Goal: Information Seeking & Learning: Learn about a topic

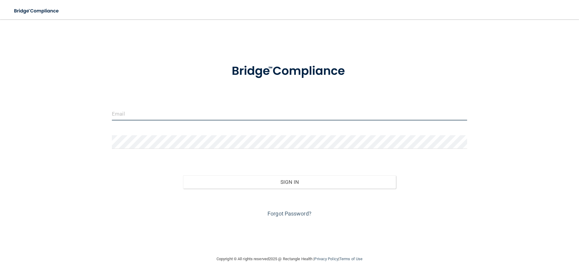
click at [218, 114] on input "email" at bounding box center [289, 114] width 355 height 14
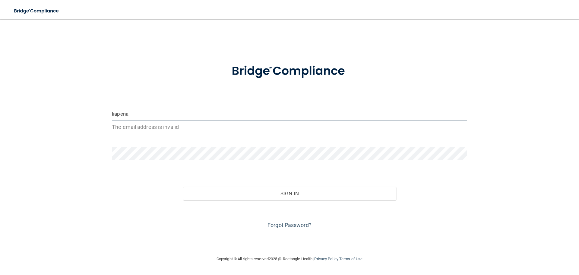
type input "[EMAIL_ADDRESS][DOMAIN_NAME]"
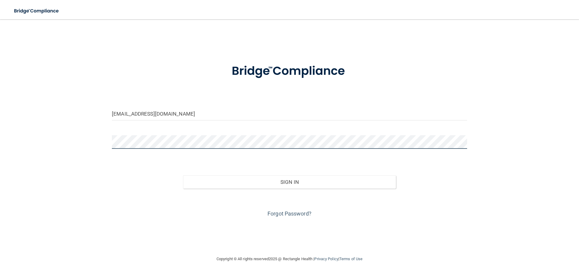
click at [183, 175] on button "Sign In" at bounding box center [289, 181] width 213 height 13
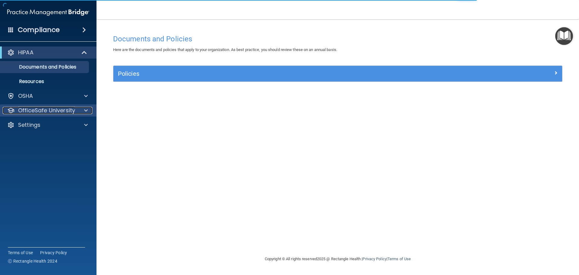
click at [55, 113] on p "OfficeSafe University" at bounding box center [46, 110] width 57 height 7
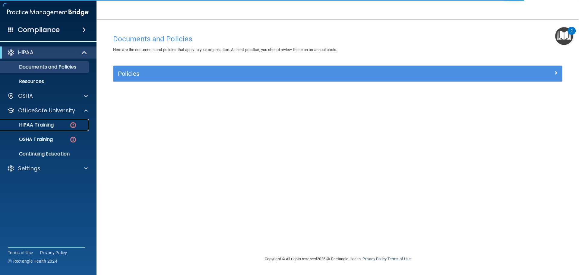
click at [62, 122] on div "HIPAA Training" at bounding box center [45, 125] width 82 height 6
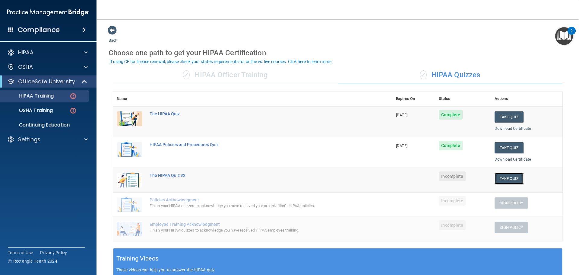
click at [500, 178] on button "Take Quiz" at bounding box center [509, 178] width 29 height 11
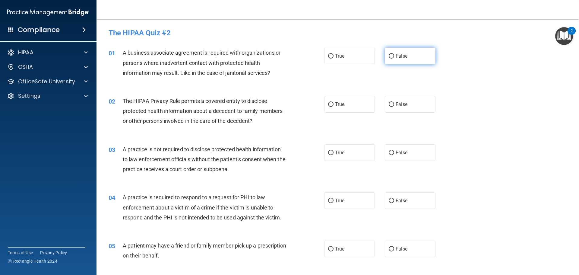
click at [407, 58] on label "False" at bounding box center [410, 56] width 51 height 17
click at [394, 58] on input "False" at bounding box center [391, 56] width 5 height 5
radio input "true"
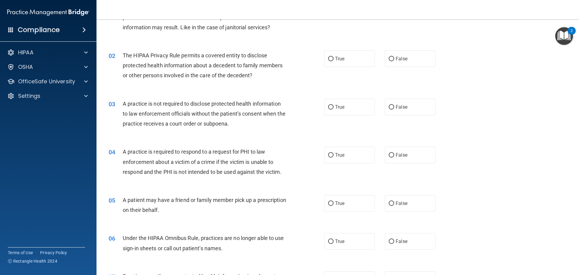
scroll to position [60, 0]
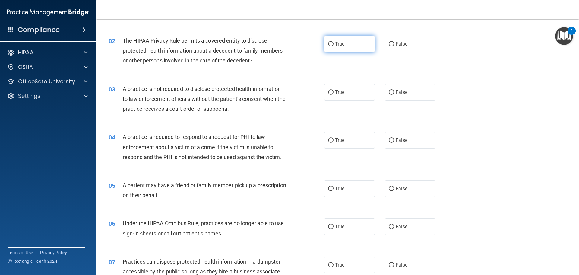
click at [336, 39] on label "True" at bounding box center [349, 44] width 51 height 17
click at [334, 42] on input "True" at bounding box center [330, 44] width 5 height 5
radio input "true"
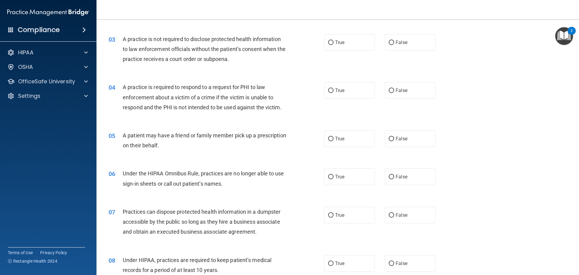
scroll to position [121, 0]
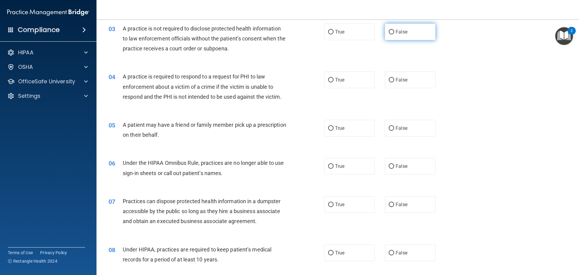
click at [397, 35] on label "False" at bounding box center [410, 32] width 51 height 17
click at [394, 34] on input "False" at bounding box center [391, 32] width 5 height 5
radio input "true"
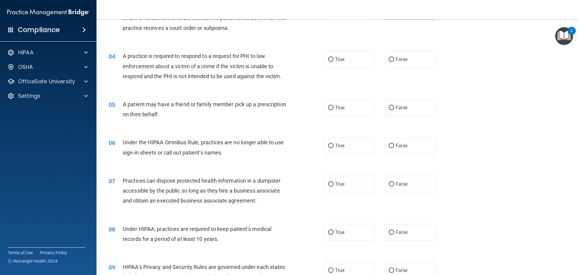
scroll to position [151, 0]
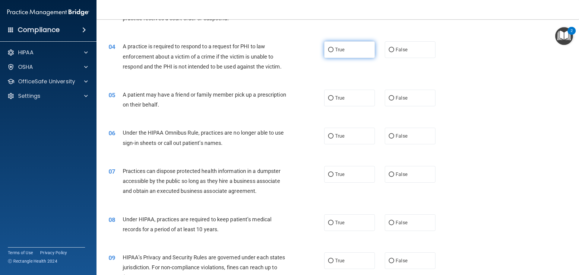
click at [335, 50] on span "True" at bounding box center [339, 50] width 9 height 6
click at [334, 50] on input "True" at bounding box center [330, 50] width 5 height 5
radio input "true"
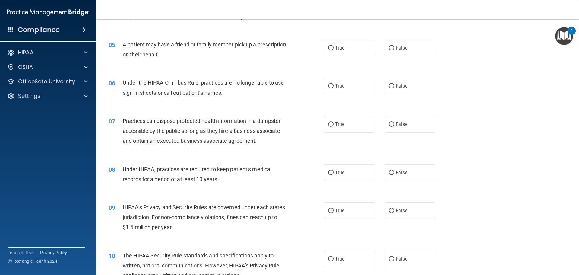
scroll to position [211, 0]
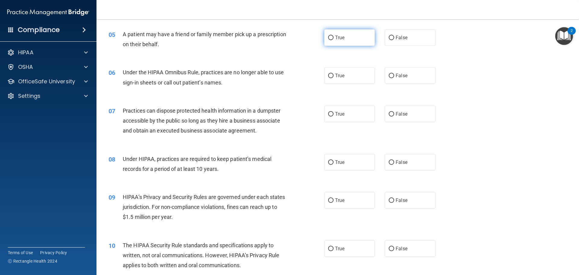
click at [344, 43] on label "True" at bounding box center [349, 37] width 51 height 17
click at [334, 40] on input "True" at bounding box center [330, 38] width 5 height 5
radio input "true"
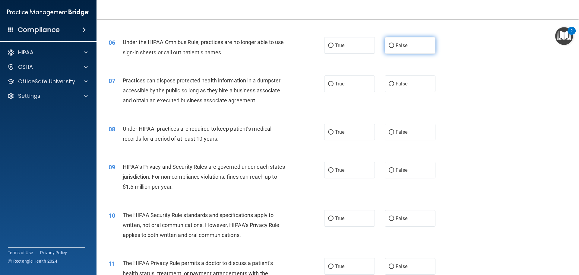
click at [403, 44] on span "False" at bounding box center [402, 46] width 12 height 6
click at [394, 44] on input "False" at bounding box center [391, 45] width 5 height 5
radio input "true"
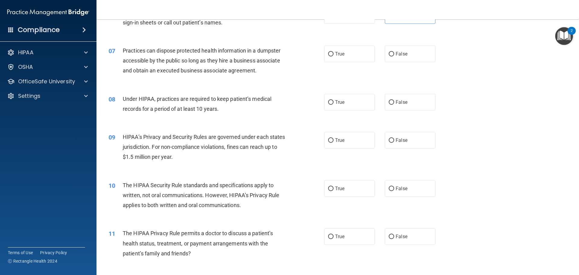
scroll to position [271, 0]
click at [389, 52] on input "False" at bounding box center [391, 54] width 5 height 5
radio input "true"
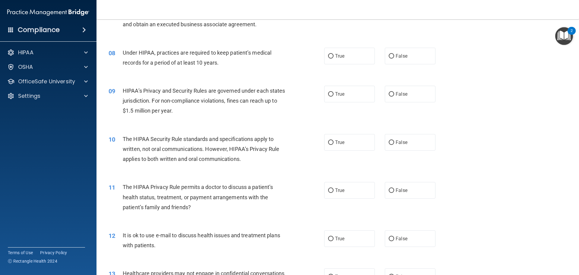
scroll to position [332, 0]
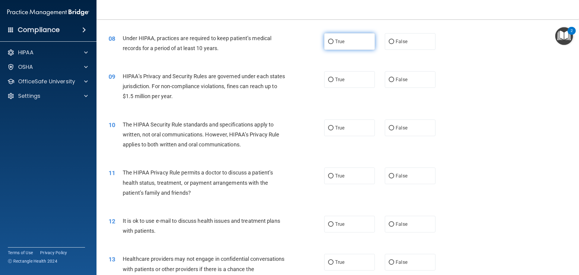
click at [337, 41] on span "True" at bounding box center [339, 42] width 9 height 6
click at [334, 41] on input "True" at bounding box center [330, 42] width 5 height 5
radio input "true"
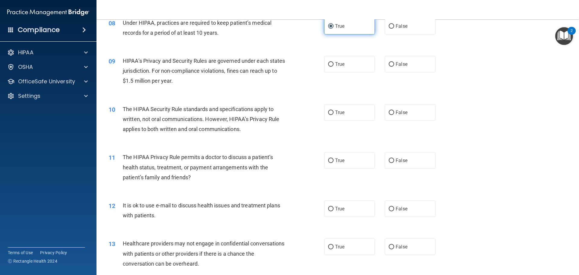
scroll to position [362, 0]
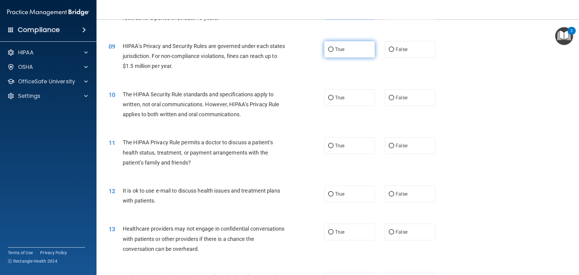
click at [359, 52] on label "True" at bounding box center [349, 49] width 51 height 17
click at [334, 52] on input "True" at bounding box center [330, 49] width 5 height 5
radio input "true"
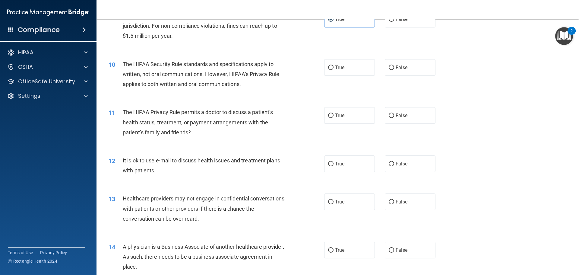
scroll to position [422, 0]
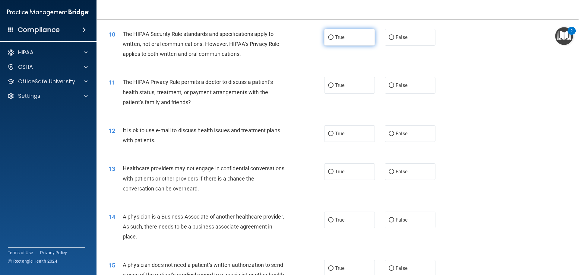
click at [336, 43] on label "True" at bounding box center [349, 37] width 51 height 17
click at [334, 40] on input "True" at bounding box center [330, 37] width 5 height 5
radio input "true"
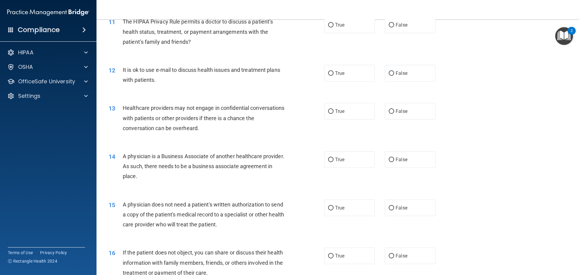
scroll to position [452, 0]
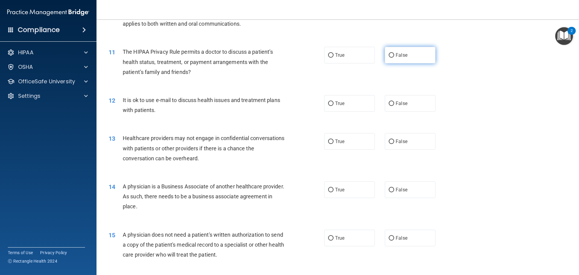
click at [401, 53] on span "False" at bounding box center [402, 55] width 12 height 6
click at [394, 53] on input "False" at bounding box center [391, 55] width 5 height 5
radio input "true"
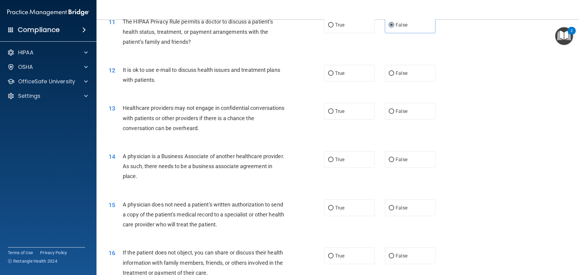
scroll to position [513, 0]
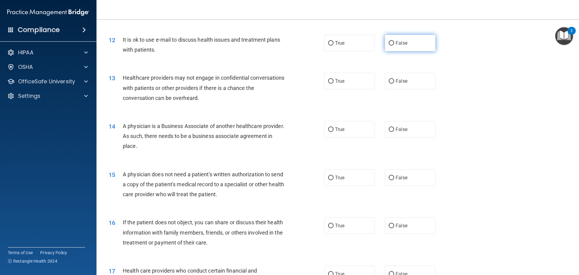
click at [413, 47] on label "False" at bounding box center [410, 43] width 51 height 17
click at [394, 46] on input "False" at bounding box center [391, 43] width 5 height 5
radio input "true"
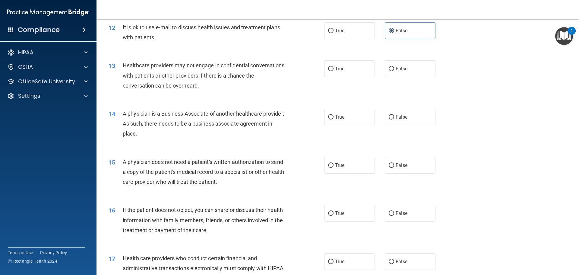
scroll to position [543, 0]
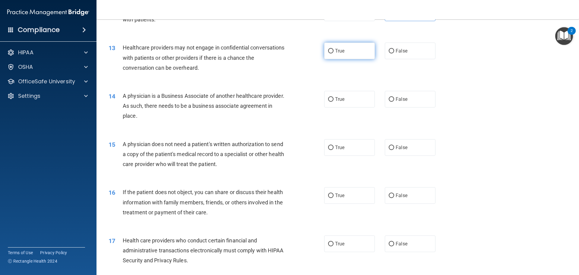
click at [365, 55] on label "True" at bounding box center [349, 51] width 51 height 17
click at [334, 53] on input "True" at bounding box center [330, 51] width 5 height 5
radio input "true"
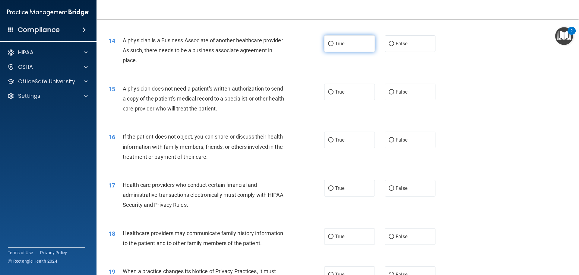
scroll to position [603, 0]
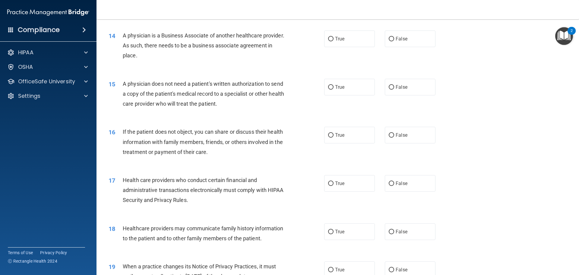
click at [319, 40] on div "14 A physician is a Business Associate of another healthcare provider. As such,…" at bounding box center [217, 46] width 234 height 33
click at [331, 40] on label "True" at bounding box center [349, 38] width 51 height 17
click at [331, 40] on input "True" at bounding box center [330, 39] width 5 height 5
radio input "true"
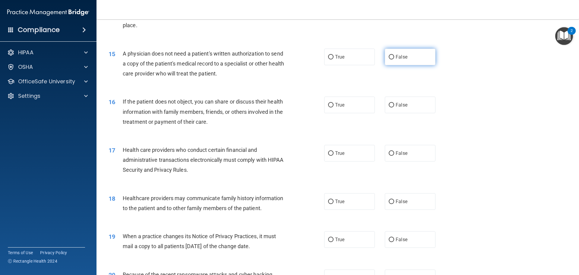
click at [391, 56] on input "False" at bounding box center [391, 57] width 5 height 5
radio input "true"
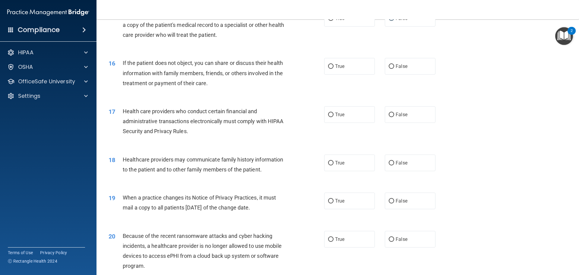
scroll to position [694, 0]
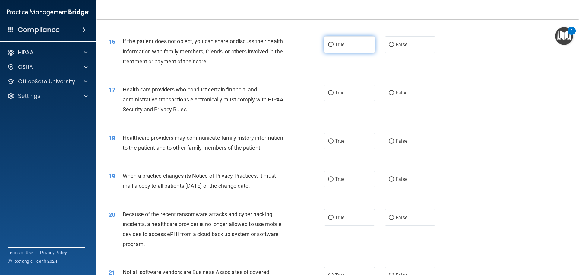
click at [331, 40] on label "True" at bounding box center [349, 44] width 51 height 17
click at [331, 43] on input "True" at bounding box center [330, 45] width 5 height 5
radio input "true"
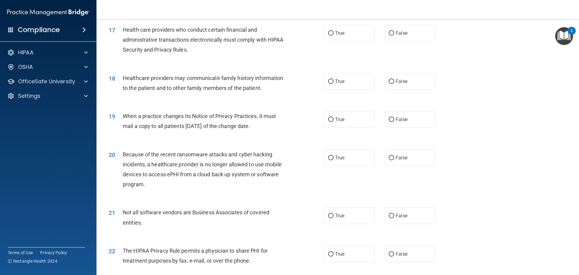
scroll to position [754, 0]
click at [354, 31] on label "True" at bounding box center [349, 32] width 51 height 17
click at [334, 31] on input "True" at bounding box center [330, 32] width 5 height 5
radio input "true"
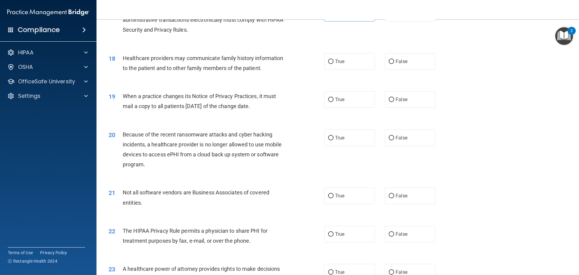
scroll to position [784, 0]
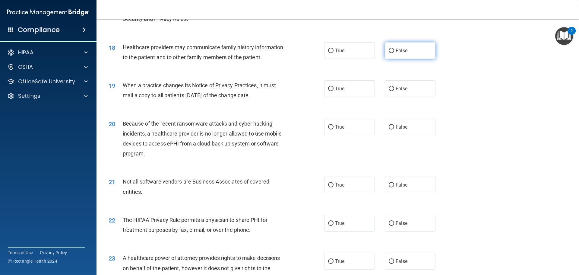
click at [409, 53] on label "False" at bounding box center [410, 50] width 51 height 17
click at [394, 53] on input "False" at bounding box center [391, 51] width 5 height 5
radio input "true"
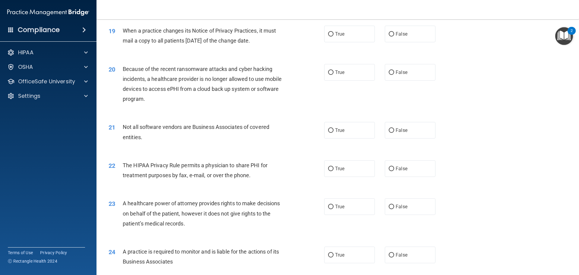
scroll to position [844, 0]
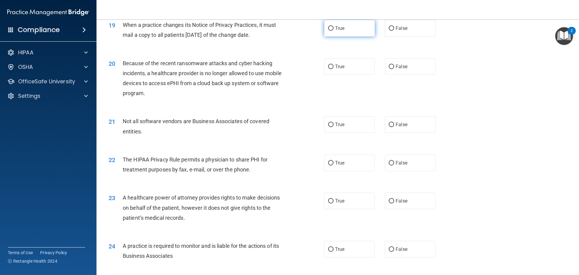
click at [333, 35] on label "True" at bounding box center [349, 28] width 51 height 17
click at [333, 31] on input "True" at bounding box center [330, 28] width 5 height 5
radio input "true"
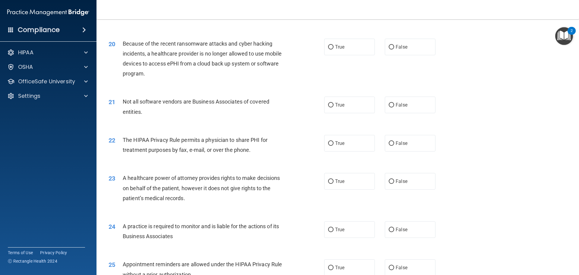
scroll to position [875, 0]
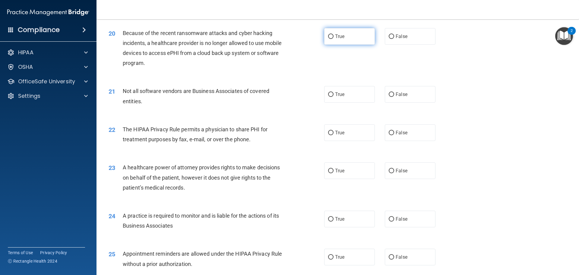
click at [356, 41] on label "True" at bounding box center [349, 36] width 51 height 17
click at [334, 39] on input "True" at bounding box center [330, 36] width 5 height 5
radio input "true"
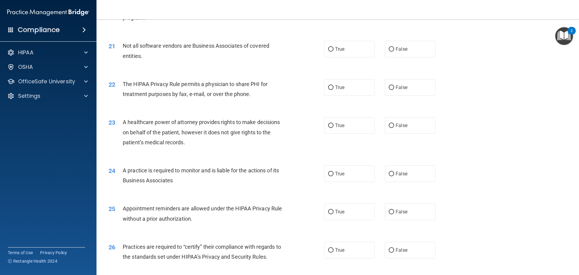
scroll to position [935, 0]
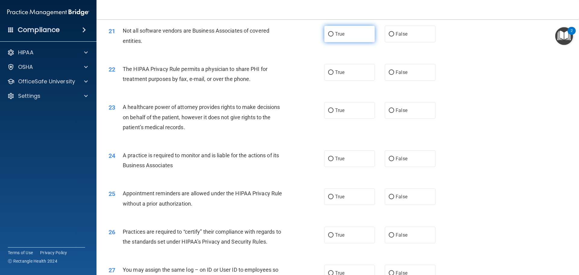
click at [351, 36] on label "True" at bounding box center [349, 34] width 51 height 17
click at [334, 36] on input "True" at bounding box center [330, 34] width 5 height 5
radio input "true"
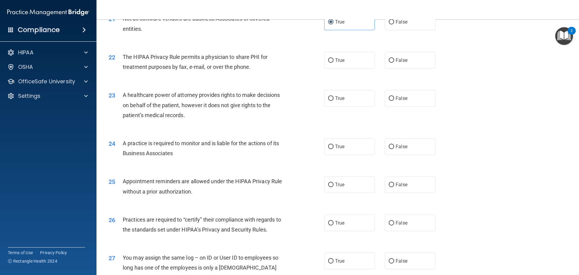
scroll to position [965, 0]
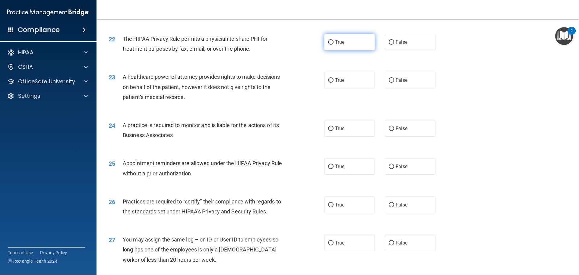
click at [364, 46] on label "True" at bounding box center [349, 42] width 51 height 17
click at [334, 45] on input "True" at bounding box center [330, 42] width 5 height 5
radio input "true"
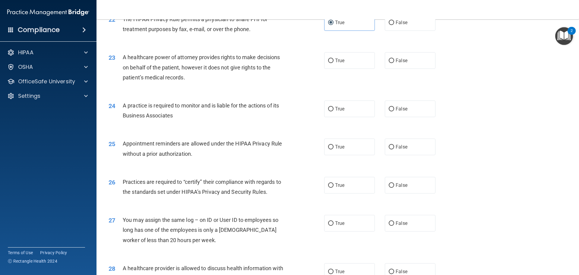
scroll to position [995, 0]
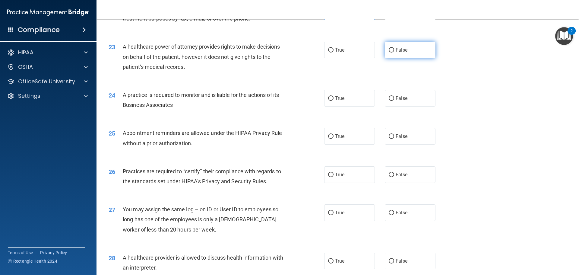
click at [410, 52] on label "False" at bounding box center [410, 50] width 51 height 17
click at [394, 52] on input "False" at bounding box center [391, 50] width 5 height 5
radio input "true"
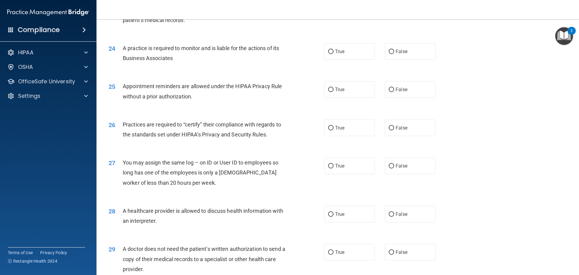
scroll to position [1056, 0]
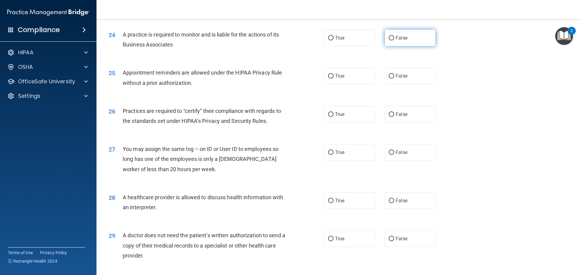
click at [385, 41] on label "False" at bounding box center [410, 38] width 51 height 17
click at [389, 40] on input "False" at bounding box center [391, 38] width 5 height 5
radio input "true"
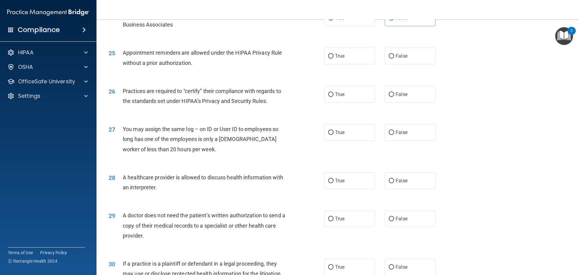
scroll to position [1086, 0]
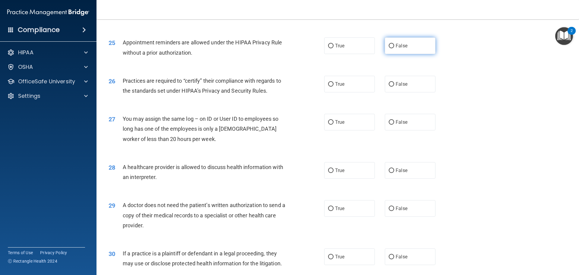
click at [399, 47] on span "False" at bounding box center [402, 46] width 12 height 6
click at [394, 47] on input "False" at bounding box center [391, 46] width 5 height 5
radio input "true"
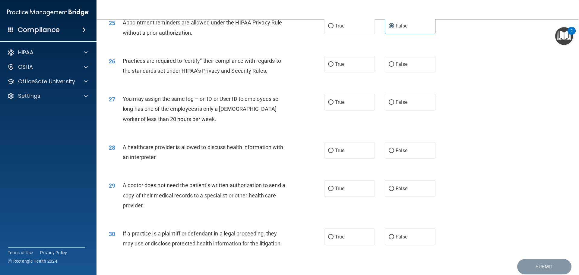
scroll to position [1116, 0]
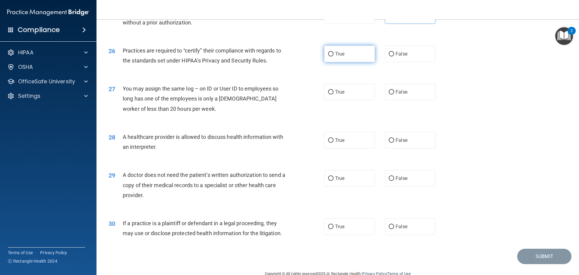
click at [335, 54] on span "True" at bounding box center [339, 54] width 9 height 6
click at [334, 54] on input "True" at bounding box center [330, 54] width 5 height 5
radio input "true"
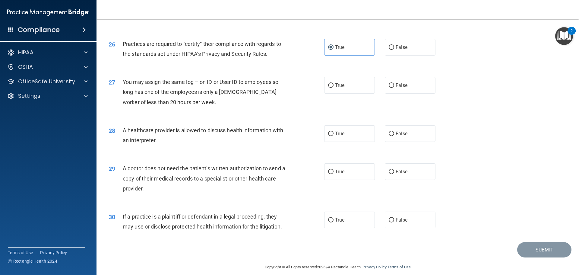
scroll to position [1129, 0]
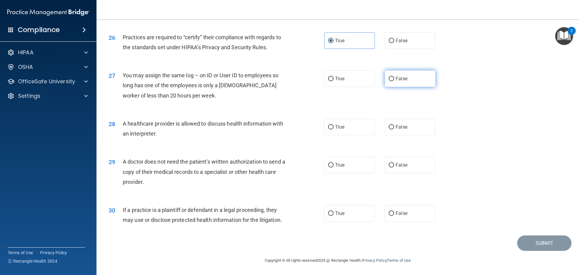
click at [389, 83] on label "False" at bounding box center [410, 78] width 51 height 17
click at [389, 81] on input "False" at bounding box center [391, 79] width 5 height 5
radio input "true"
click at [353, 130] on label "True" at bounding box center [349, 127] width 51 height 17
click at [334, 129] on input "True" at bounding box center [330, 127] width 5 height 5
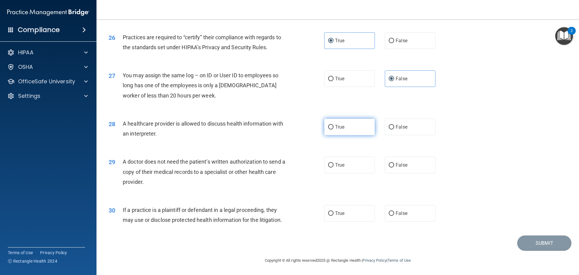
radio input "true"
click at [385, 169] on label "False" at bounding box center [410, 165] width 51 height 17
click at [389, 167] on input "False" at bounding box center [391, 165] width 5 height 5
radio input "true"
click at [357, 213] on label "True" at bounding box center [349, 213] width 51 height 17
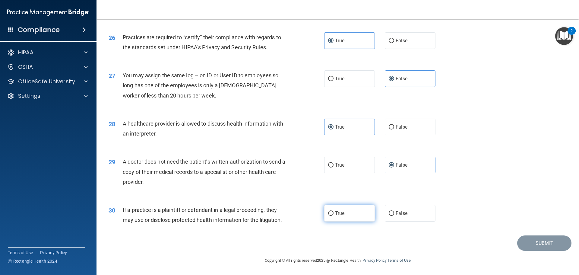
click at [334, 213] on input "True" at bounding box center [330, 213] width 5 height 5
radio input "true"
click at [557, 242] on button "Submit" at bounding box center [544, 242] width 54 height 15
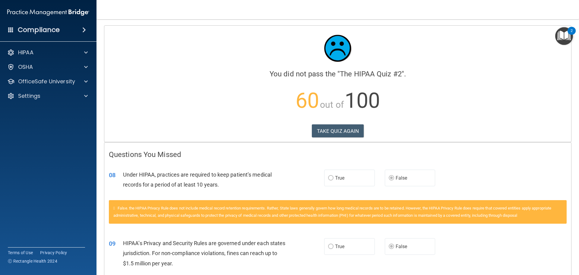
click at [342, 139] on div "Calculating your score.... You did not pass the " The HIPAA Quiz #2 ". 60 out o…" at bounding box center [337, 84] width 467 height 116
click at [342, 136] on button "TAKE QUIZ AGAIN" at bounding box center [338, 130] width 52 height 13
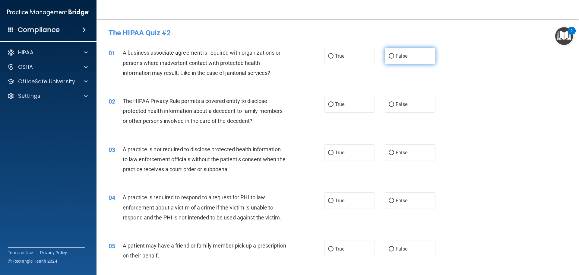
click at [396, 56] on span "False" at bounding box center [402, 56] width 12 height 6
click at [394, 56] on input "False" at bounding box center [391, 56] width 5 height 5
radio input "true"
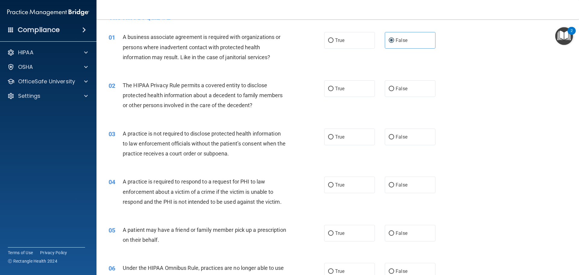
scroll to position [30, 0]
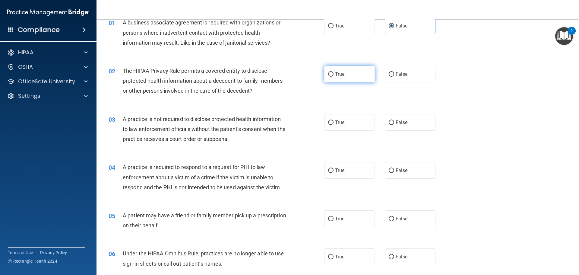
click at [354, 79] on label "True" at bounding box center [349, 74] width 51 height 17
click at [334, 77] on input "True" at bounding box center [330, 74] width 5 height 5
radio input "true"
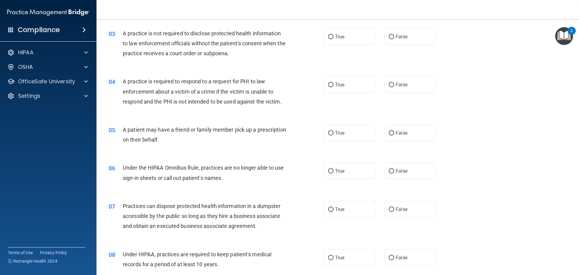
scroll to position [121, 0]
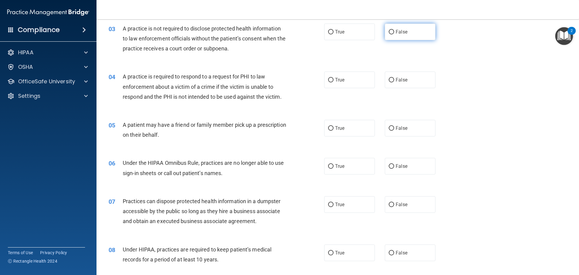
click at [395, 37] on label "False" at bounding box center [410, 32] width 51 height 17
click at [394, 34] on input "False" at bounding box center [391, 32] width 5 height 5
radio input "true"
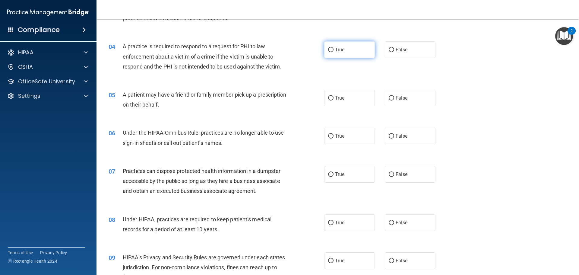
click at [337, 52] on span "True" at bounding box center [339, 50] width 9 height 6
click at [334, 52] on input "True" at bounding box center [330, 50] width 5 height 5
radio input "true"
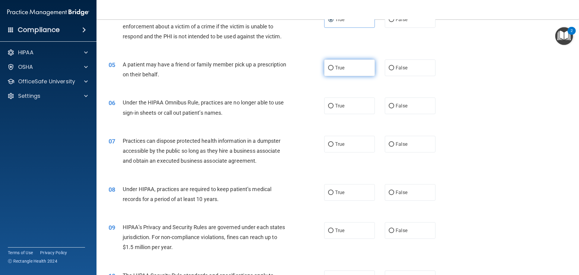
click at [329, 68] on input "True" at bounding box center [330, 68] width 5 height 5
radio input "true"
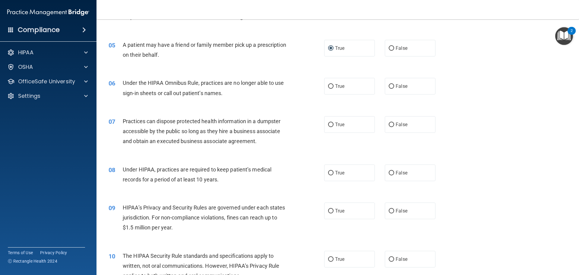
scroll to position [211, 0]
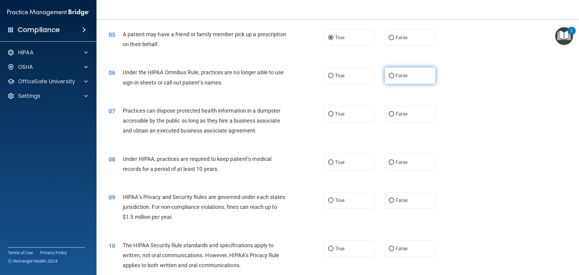
click at [392, 76] on label "False" at bounding box center [410, 75] width 51 height 17
click at [392, 76] on input "False" at bounding box center [391, 76] width 5 height 5
radio input "true"
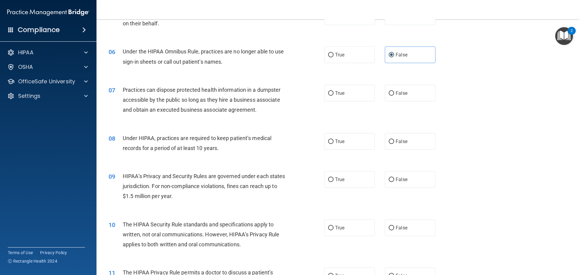
scroll to position [241, 0]
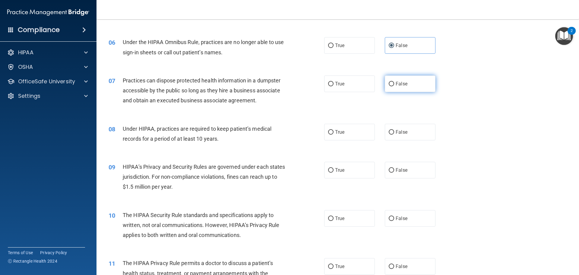
click at [396, 85] on span "False" at bounding box center [402, 84] width 12 height 6
click at [394, 85] on input "False" at bounding box center [391, 84] width 5 height 5
radio input "true"
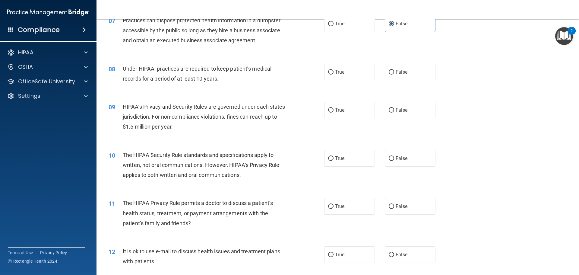
scroll to position [302, 0]
click at [389, 72] on input "False" at bounding box center [391, 72] width 5 height 5
radio input "true"
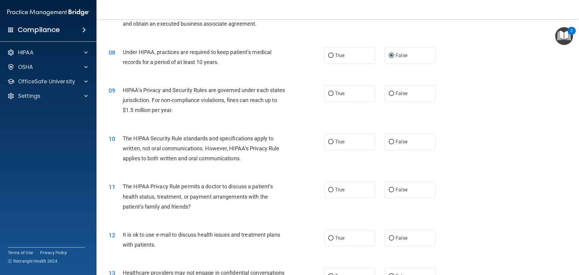
scroll to position [332, 0]
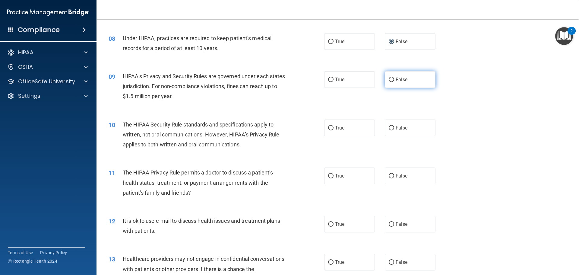
click at [407, 82] on label "False" at bounding box center [410, 79] width 51 height 17
click at [394, 82] on input "False" at bounding box center [391, 80] width 5 height 5
radio input "true"
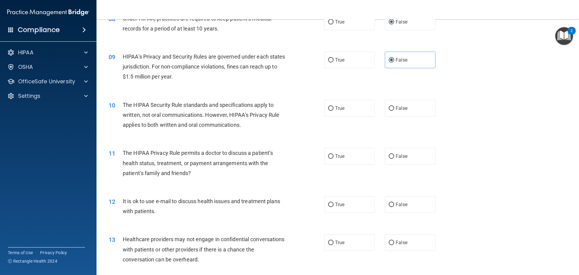
scroll to position [362, 0]
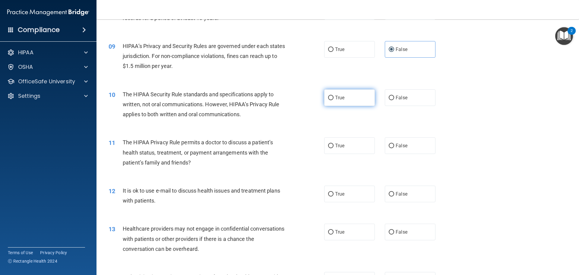
click at [348, 95] on label "True" at bounding box center [349, 97] width 51 height 17
click at [334, 96] on input "True" at bounding box center [330, 98] width 5 height 5
radio input "true"
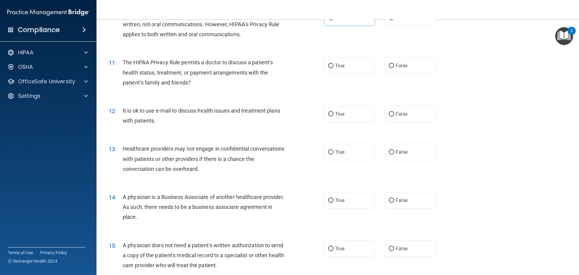
scroll to position [452, 0]
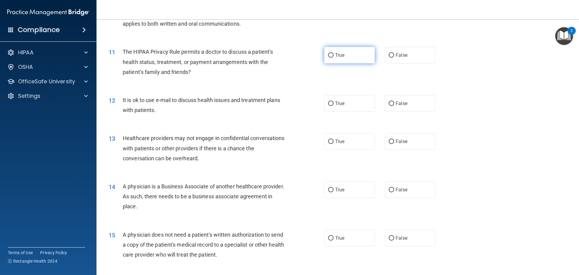
click at [362, 58] on label "True" at bounding box center [349, 55] width 51 height 17
click at [334, 58] on input "True" at bounding box center [330, 55] width 5 height 5
radio input "true"
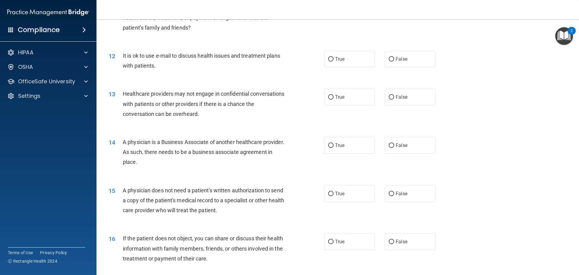
scroll to position [483, 0]
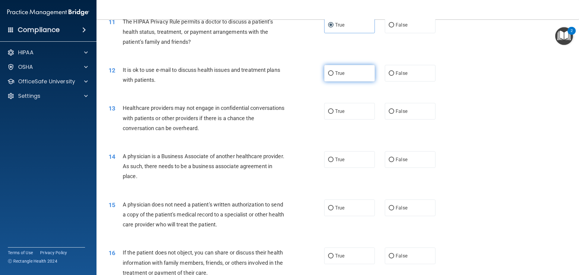
click at [328, 75] on input "True" at bounding box center [330, 73] width 5 height 5
radio input "true"
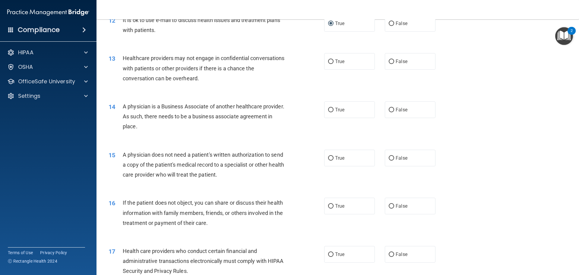
scroll to position [543, 0]
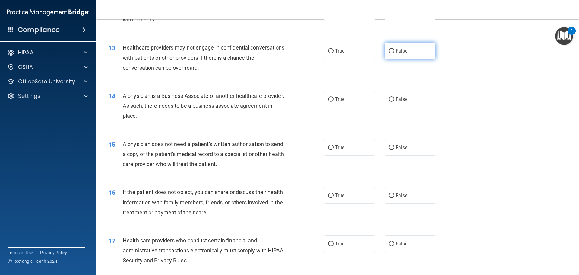
click at [410, 57] on label "False" at bounding box center [410, 51] width 51 height 17
click at [394, 53] on input "False" at bounding box center [391, 51] width 5 height 5
radio input "true"
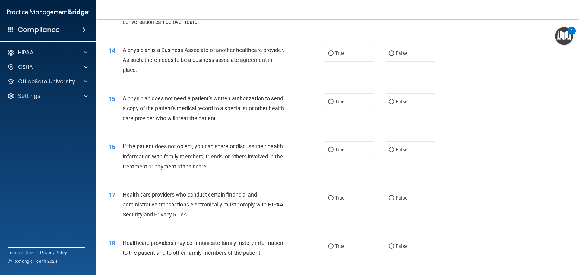
scroll to position [603, 0]
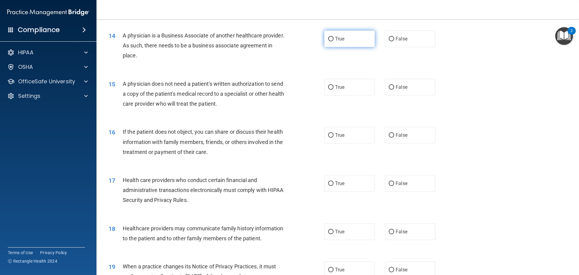
click at [343, 43] on label "True" at bounding box center [349, 38] width 51 height 17
click at [334, 41] on input "True" at bounding box center [330, 39] width 5 height 5
radio input "true"
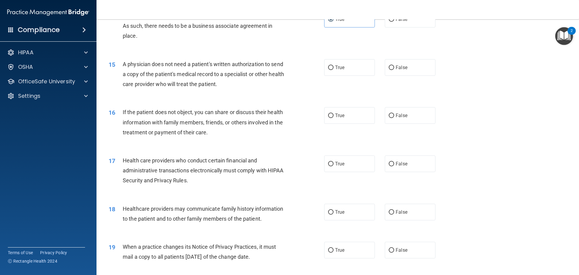
scroll to position [633, 0]
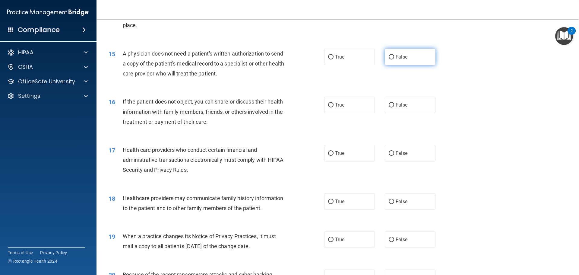
click at [393, 57] on label "False" at bounding box center [410, 57] width 51 height 17
click at [393, 57] on input "False" at bounding box center [391, 57] width 5 height 5
radio input "true"
click at [339, 57] on span "True" at bounding box center [339, 57] width 9 height 6
click at [334, 57] on input "True" at bounding box center [330, 57] width 5 height 5
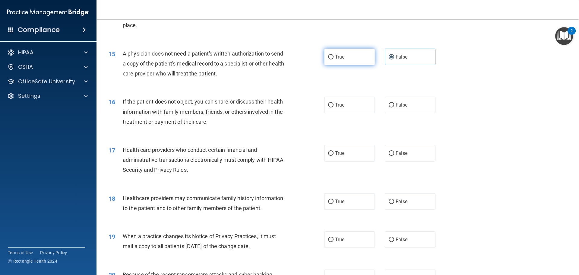
radio input "true"
radio input "false"
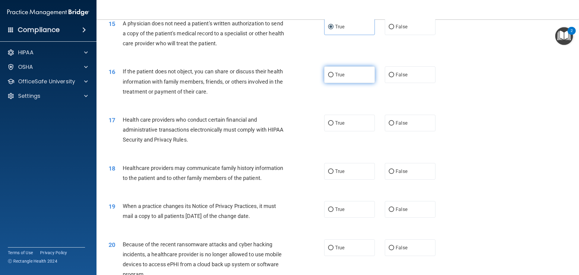
click at [341, 74] on span "True" at bounding box center [339, 75] width 9 height 6
click at [334, 74] on input "True" at bounding box center [330, 75] width 5 height 5
radio input "true"
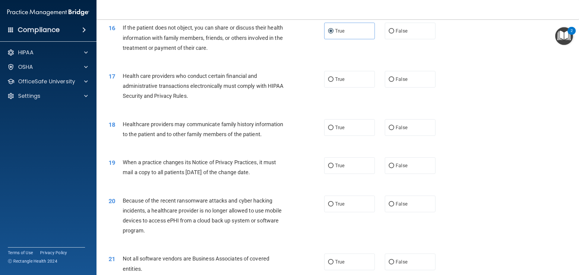
scroll to position [724, 0]
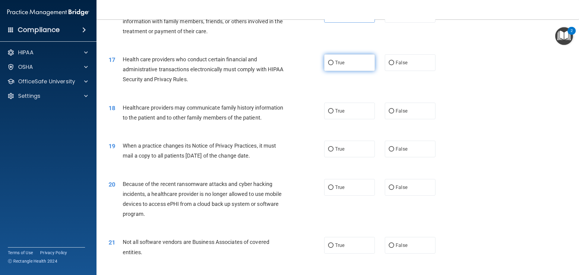
click at [335, 63] on span "True" at bounding box center [339, 63] width 9 height 6
click at [334, 63] on input "True" at bounding box center [330, 63] width 5 height 5
radio input "true"
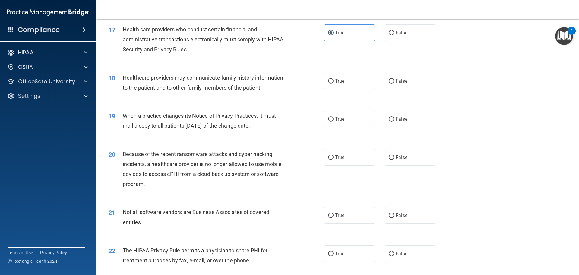
scroll to position [754, 0]
click at [335, 84] on label "True" at bounding box center [349, 80] width 51 height 17
click at [334, 83] on input "True" at bounding box center [330, 81] width 5 height 5
radio input "true"
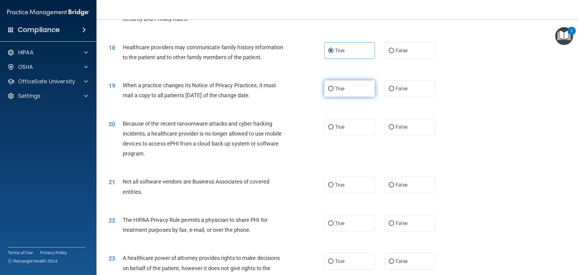
scroll to position [814, 0]
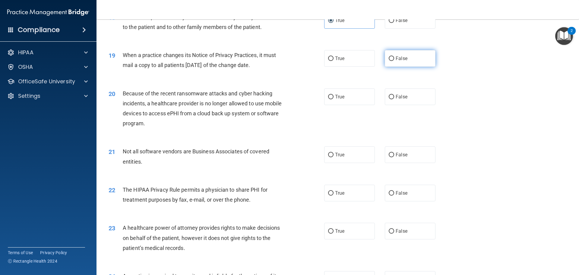
click at [403, 64] on label "False" at bounding box center [410, 58] width 51 height 17
click at [394, 61] on input "False" at bounding box center [391, 58] width 5 height 5
radio input "true"
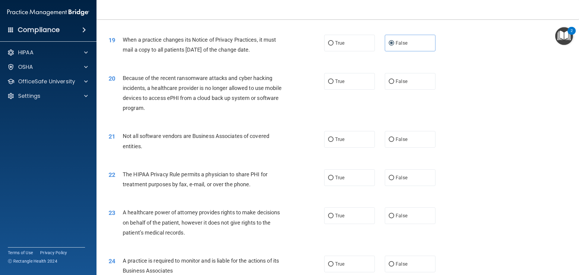
scroll to position [844, 0]
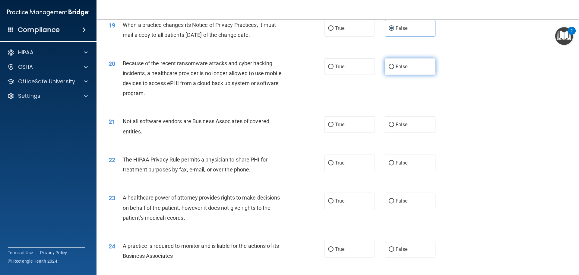
click at [398, 68] on span "False" at bounding box center [402, 67] width 12 height 6
click at [394, 68] on input "False" at bounding box center [391, 67] width 5 height 5
radio input "true"
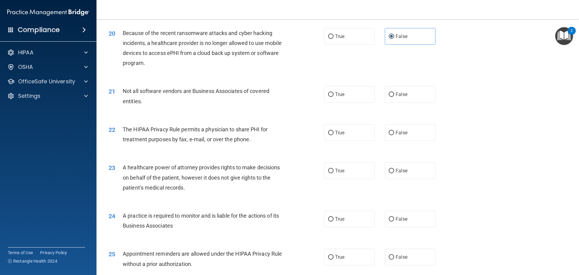
scroll to position [905, 0]
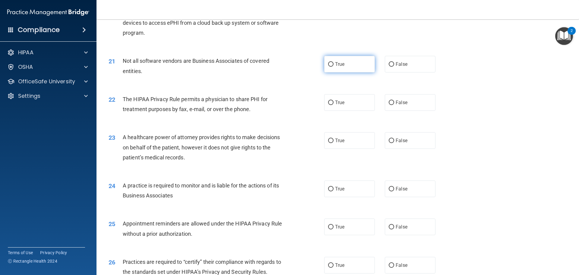
click at [333, 69] on label "True" at bounding box center [349, 64] width 51 height 17
click at [333, 67] on input "True" at bounding box center [330, 64] width 5 height 5
radio input "true"
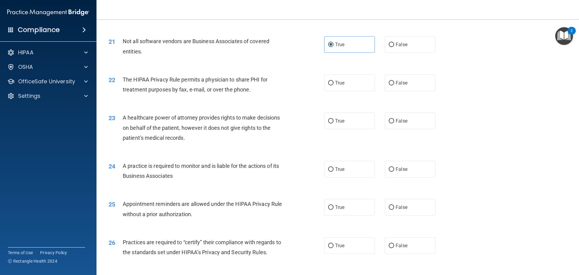
scroll to position [935, 0]
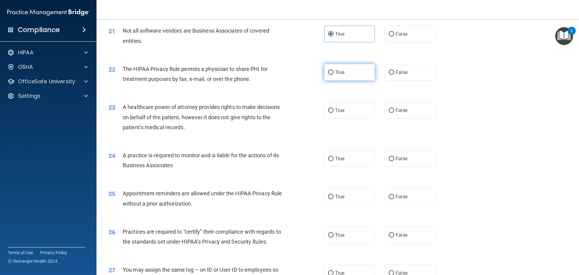
click at [349, 72] on label "True" at bounding box center [349, 72] width 51 height 17
click at [334, 72] on input "True" at bounding box center [330, 72] width 5 height 5
radio input "true"
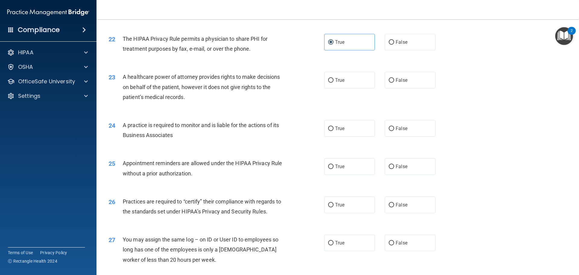
scroll to position [995, 0]
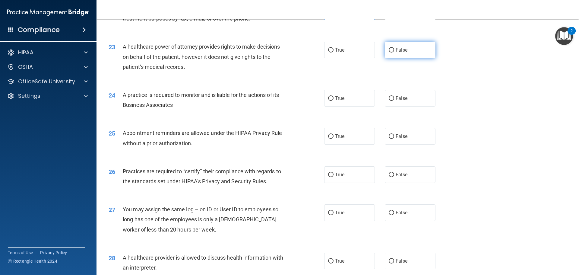
click at [396, 52] on span "False" at bounding box center [402, 50] width 12 height 6
click at [393, 52] on input "False" at bounding box center [391, 50] width 5 height 5
radio input "true"
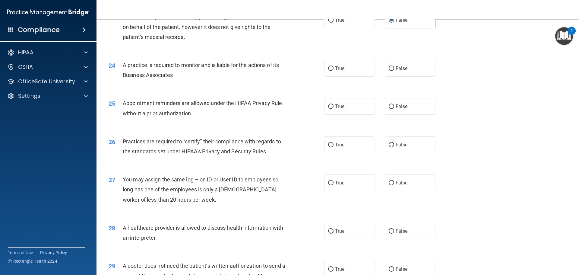
scroll to position [1025, 0]
click at [410, 69] on label "False" at bounding box center [410, 68] width 51 height 17
click at [394, 69] on input "False" at bounding box center [391, 68] width 5 height 5
radio input "true"
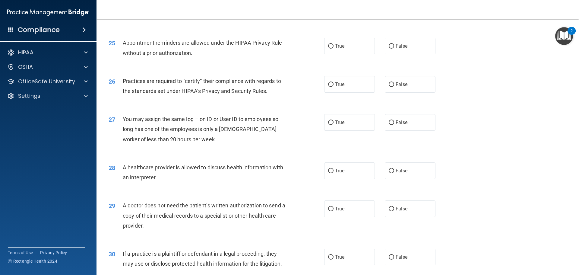
scroll to position [1086, 0]
click at [398, 46] on span "False" at bounding box center [402, 46] width 12 height 6
click at [394, 46] on input "False" at bounding box center [391, 46] width 5 height 5
radio input "true"
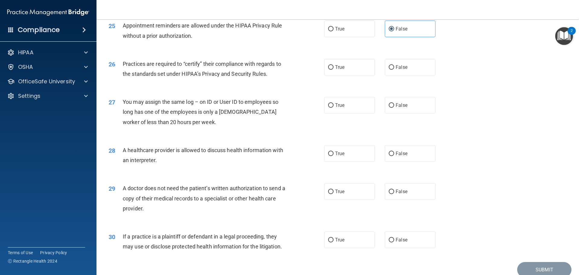
scroll to position [1116, 0]
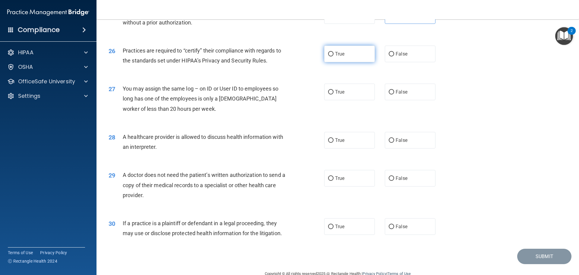
click at [335, 56] on span "True" at bounding box center [339, 54] width 9 height 6
click at [334, 56] on input "True" at bounding box center [330, 54] width 5 height 5
radio input "true"
click at [389, 93] on input "False" at bounding box center [391, 92] width 5 height 5
radio input "true"
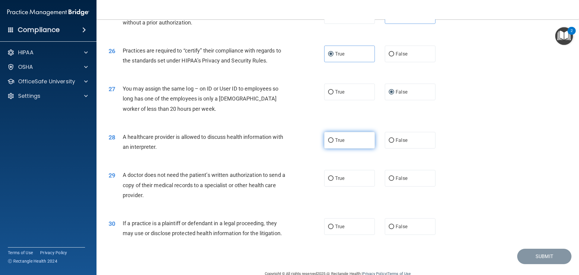
click at [337, 140] on span "True" at bounding box center [339, 140] width 9 height 6
click at [334, 140] on input "True" at bounding box center [330, 140] width 5 height 5
radio input "true"
click at [354, 184] on label "True" at bounding box center [349, 178] width 51 height 17
click at [334, 181] on input "True" at bounding box center [330, 178] width 5 height 5
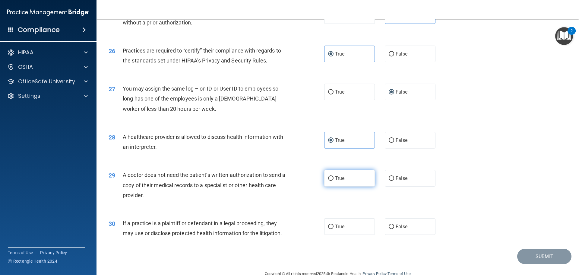
radio input "true"
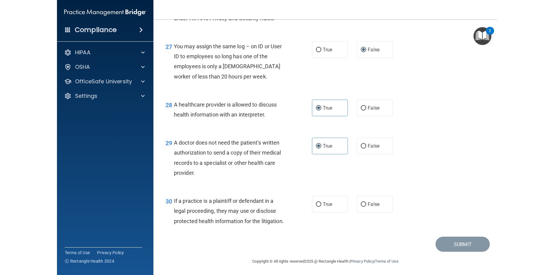
scroll to position [1460, 0]
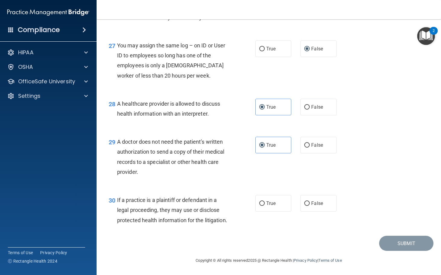
drag, startPoint x: 147, startPoint y: 193, endPoint x: 105, endPoint y: 196, distance: 42.3
drag, startPoint x: 105, startPoint y: 196, endPoint x: 113, endPoint y: 208, distance: 14.6
click at [113, 208] on div "30 If a practice is a plaintiff or defendant in a legal proceeding, they may us…" at bounding box center [182, 211] width 165 height 33
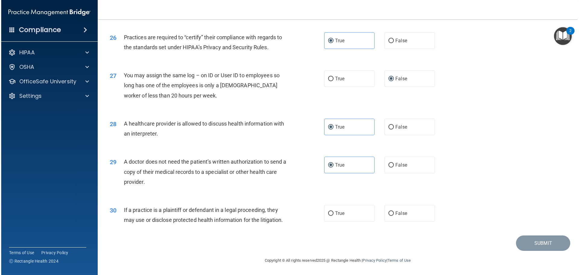
scroll to position [1129, 0]
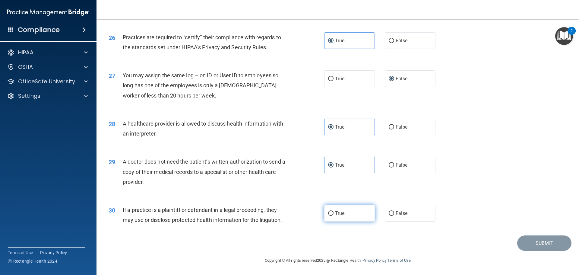
click at [335, 214] on span "True" at bounding box center [339, 213] width 9 height 6
click at [334, 214] on input "True" at bounding box center [330, 213] width 5 height 5
radio input "true"
click at [530, 242] on button "Submit" at bounding box center [544, 242] width 54 height 15
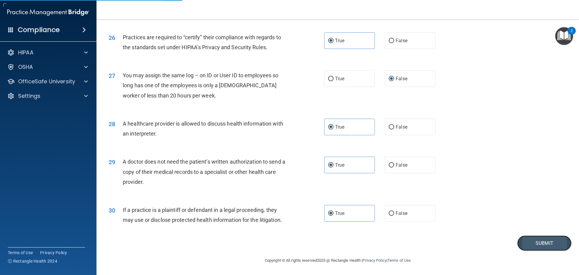
click at [532, 236] on button "Submit" at bounding box center [544, 242] width 54 height 15
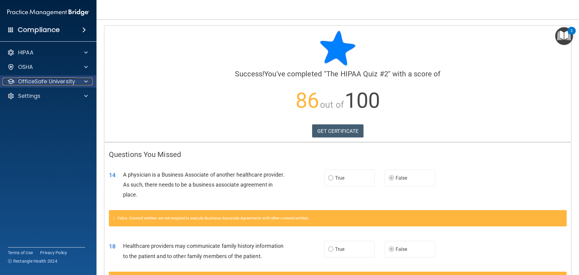
drag, startPoint x: 54, startPoint y: 81, endPoint x: 57, endPoint y: 83, distance: 3.4
click at [54, 81] on p "OfficeSafe University" at bounding box center [46, 81] width 57 height 7
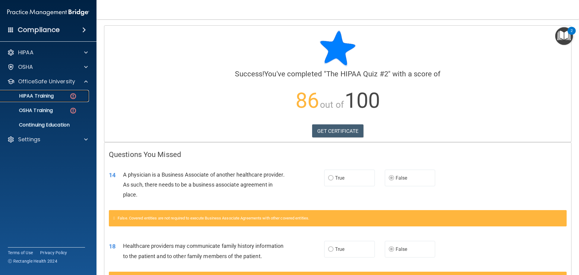
click at [70, 99] on img at bounding box center [73, 96] width 8 height 8
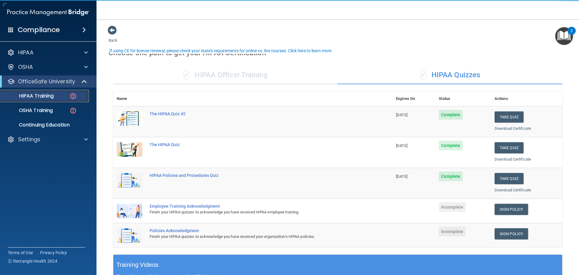
scroll to position [30, 0]
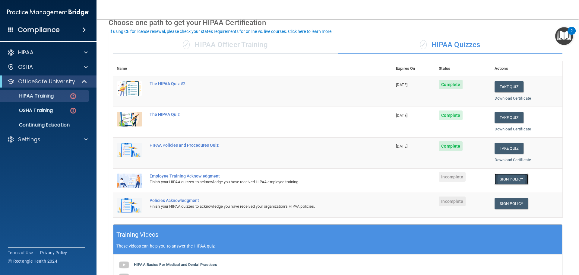
click at [515, 175] on link "Sign Policy" at bounding box center [511, 178] width 33 height 11
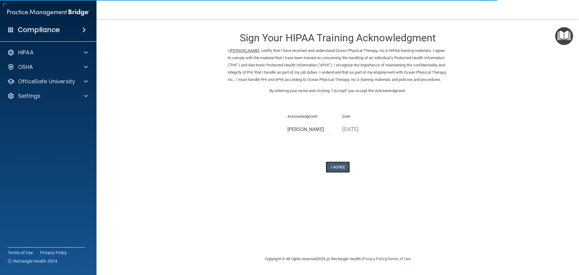
click at [348, 173] on button "I Agree" at bounding box center [338, 166] width 24 height 11
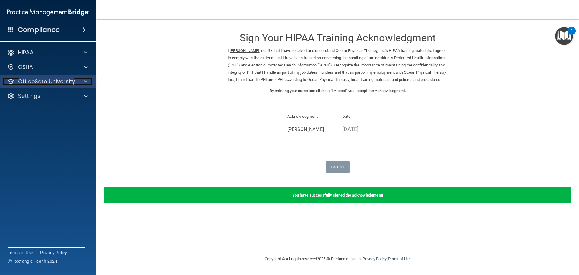
click at [44, 79] on p "OfficeSafe University" at bounding box center [46, 81] width 57 height 7
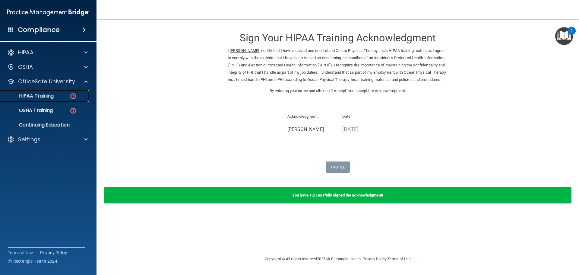
click at [54, 96] on div "HIPAA Training" at bounding box center [45, 96] width 82 height 6
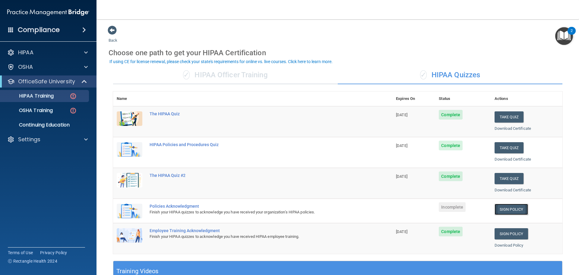
click at [511, 209] on link "Sign Policy" at bounding box center [511, 209] width 33 height 11
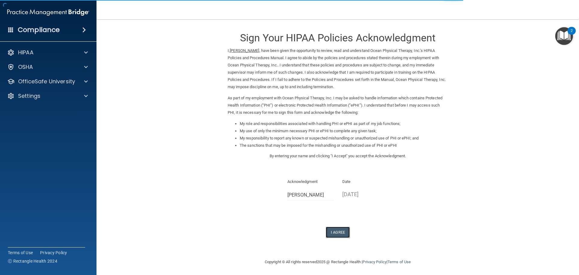
click at [335, 230] on button "I Agree" at bounding box center [338, 231] width 24 height 11
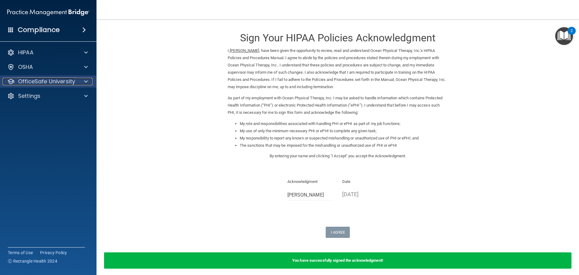
click at [44, 80] on p "OfficeSafe University" at bounding box center [46, 81] width 57 height 7
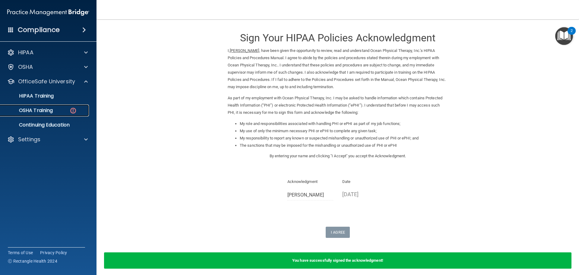
click at [54, 109] on div "OSHA Training" at bounding box center [45, 110] width 82 height 6
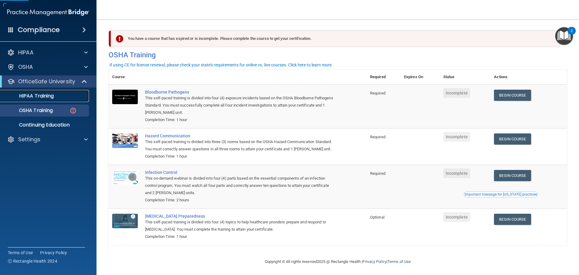
click at [46, 95] on p "HIPAA Training" at bounding box center [29, 96] width 50 height 6
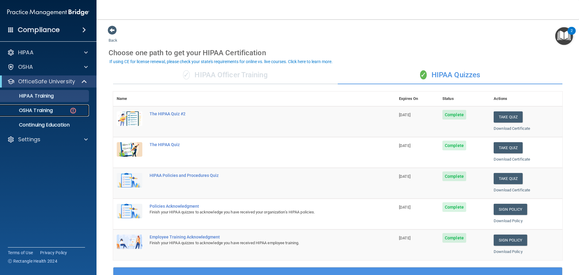
click at [52, 109] on p "OSHA Training" at bounding box center [28, 110] width 49 height 6
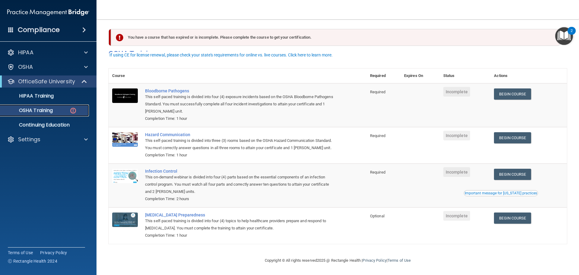
scroll to position [10, 0]
click at [516, 88] on link "Begin Course" at bounding box center [512, 93] width 37 height 11
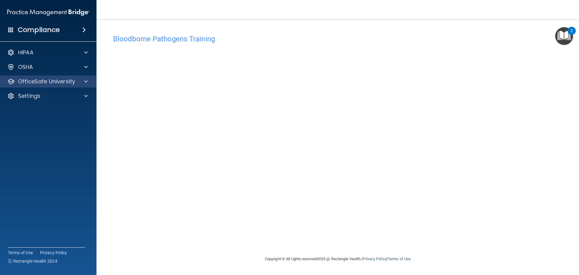
click at [78, 77] on div "OfficeSafe University" at bounding box center [48, 81] width 97 height 12
click at [84, 82] on div at bounding box center [85, 81] width 15 height 7
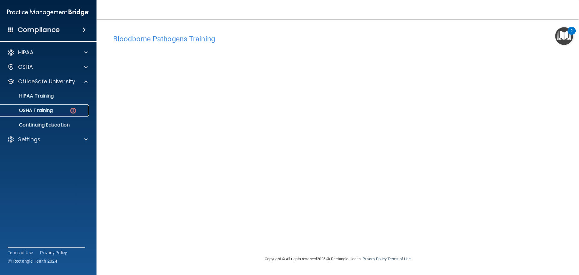
click at [75, 111] on img at bounding box center [73, 111] width 8 height 8
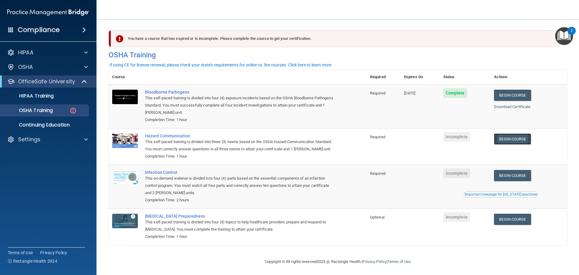
click at [510, 138] on link "Begin Course" at bounding box center [512, 138] width 37 height 11
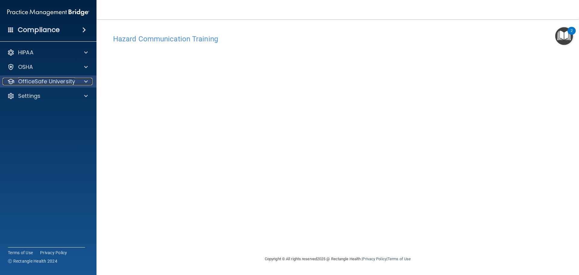
click at [81, 82] on div at bounding box center [85, 81] width 15 height 7
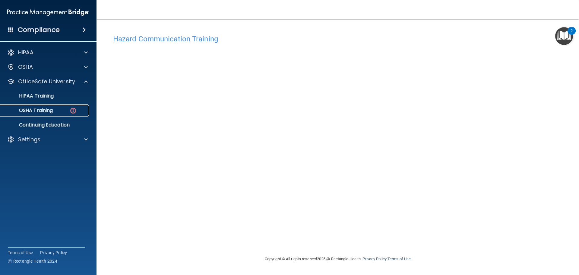
click at [66, 109] on div "OSHA Training" at bounding box center [45, 110] width 82 height 6
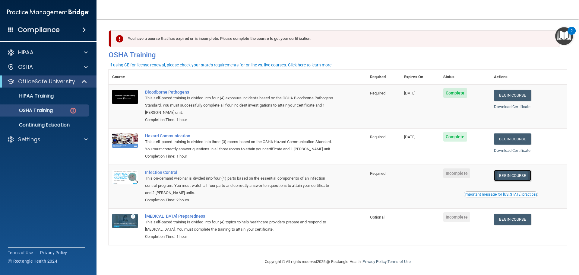
click at [519, 181] on link "Begin Course" at bounding box center [512, 175] width 37 height 11
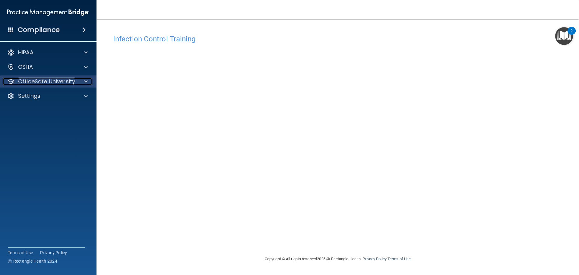
click at [62, 83] on p "OfficeSafe University" at bounding box center [46, 81] width 57 height 7
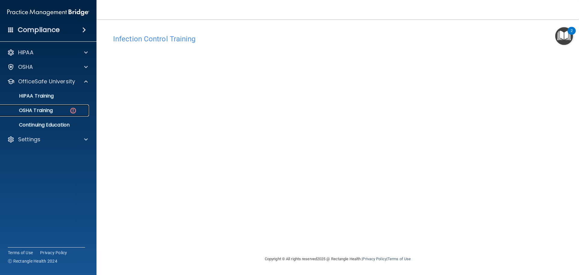
click at [75, 112] on img at bounding box center [73, 111] width 8 height 8
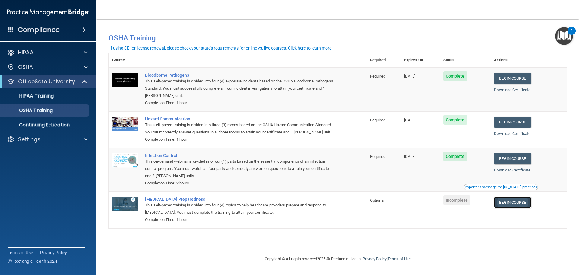
click at [514, 203] on link "Begin Course" at bounding box center [512, 202] width 37 height 11
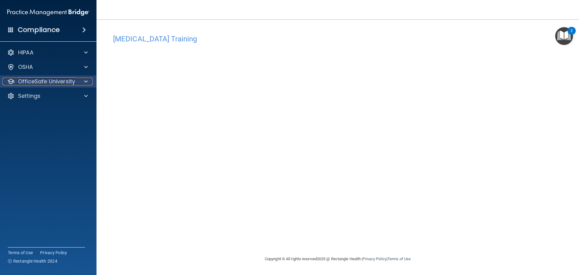
click at [65, 80] on p "OfficeSafe University" at bounding box center [46, 81] width 57 height 7
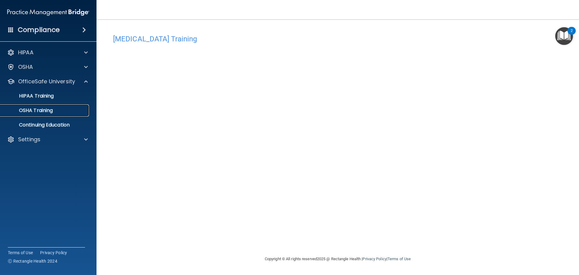
click at [65, 110] on div "OSHA Training" at bounding box center [45, 110] width 82 height 6
